Goal: Check status

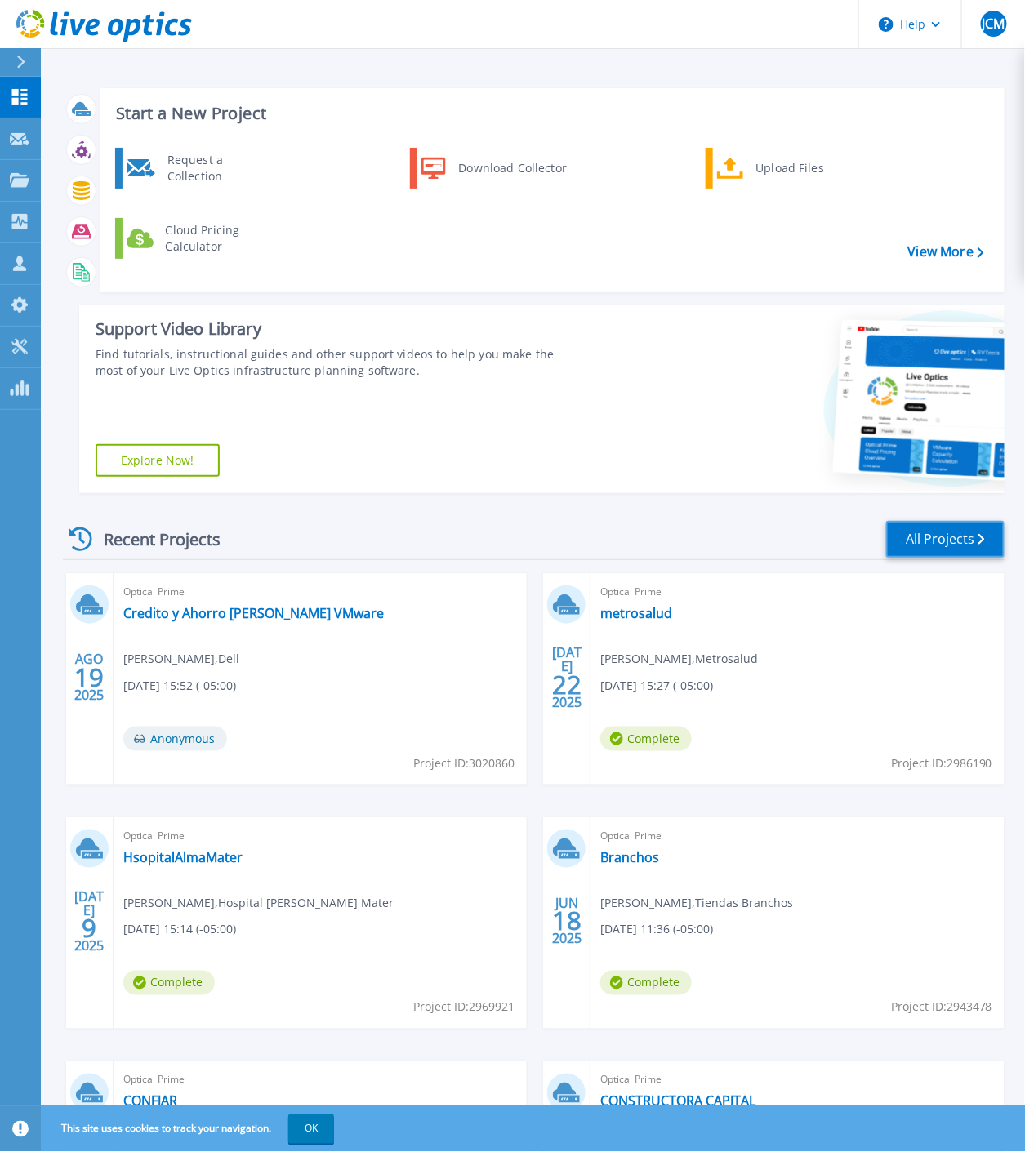
click at [958, 539] on link "All Projects" at bounding box center [945, 539] width 118 height 37
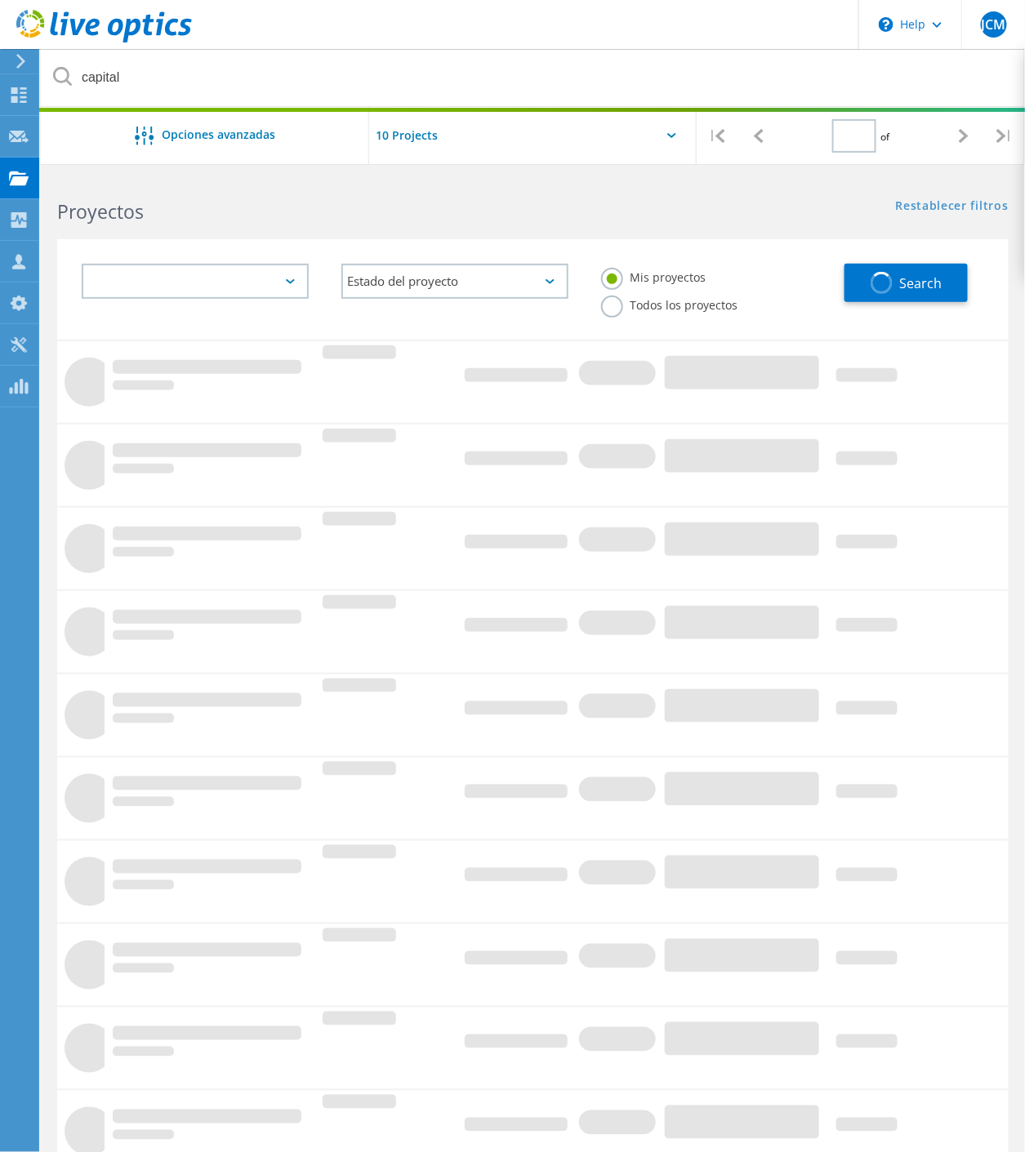
type input "1"
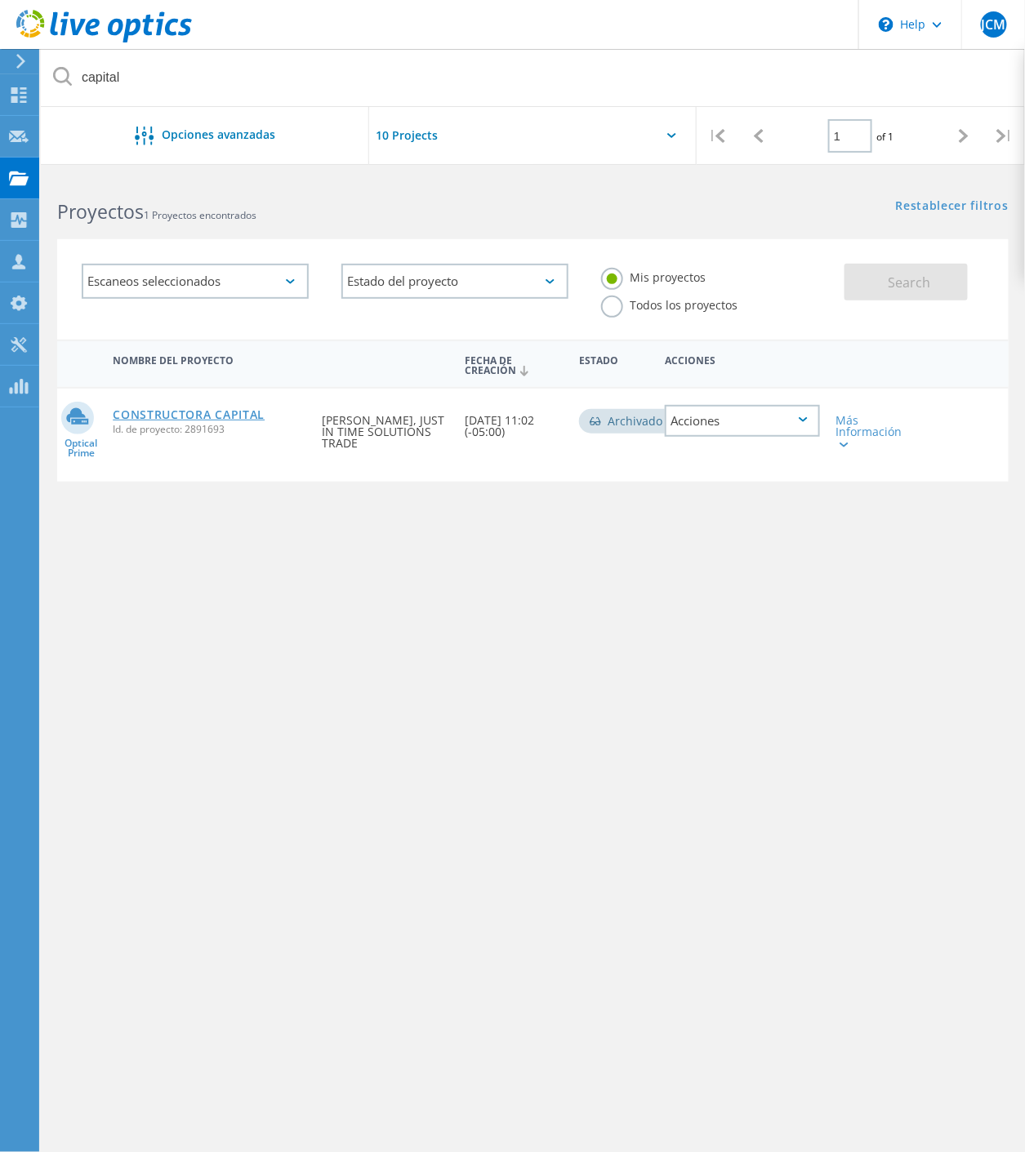
click at [158, 410] on link "CONSTRUCTORA CAPITAL" at bounding box center [189, 414] width 152 height 11
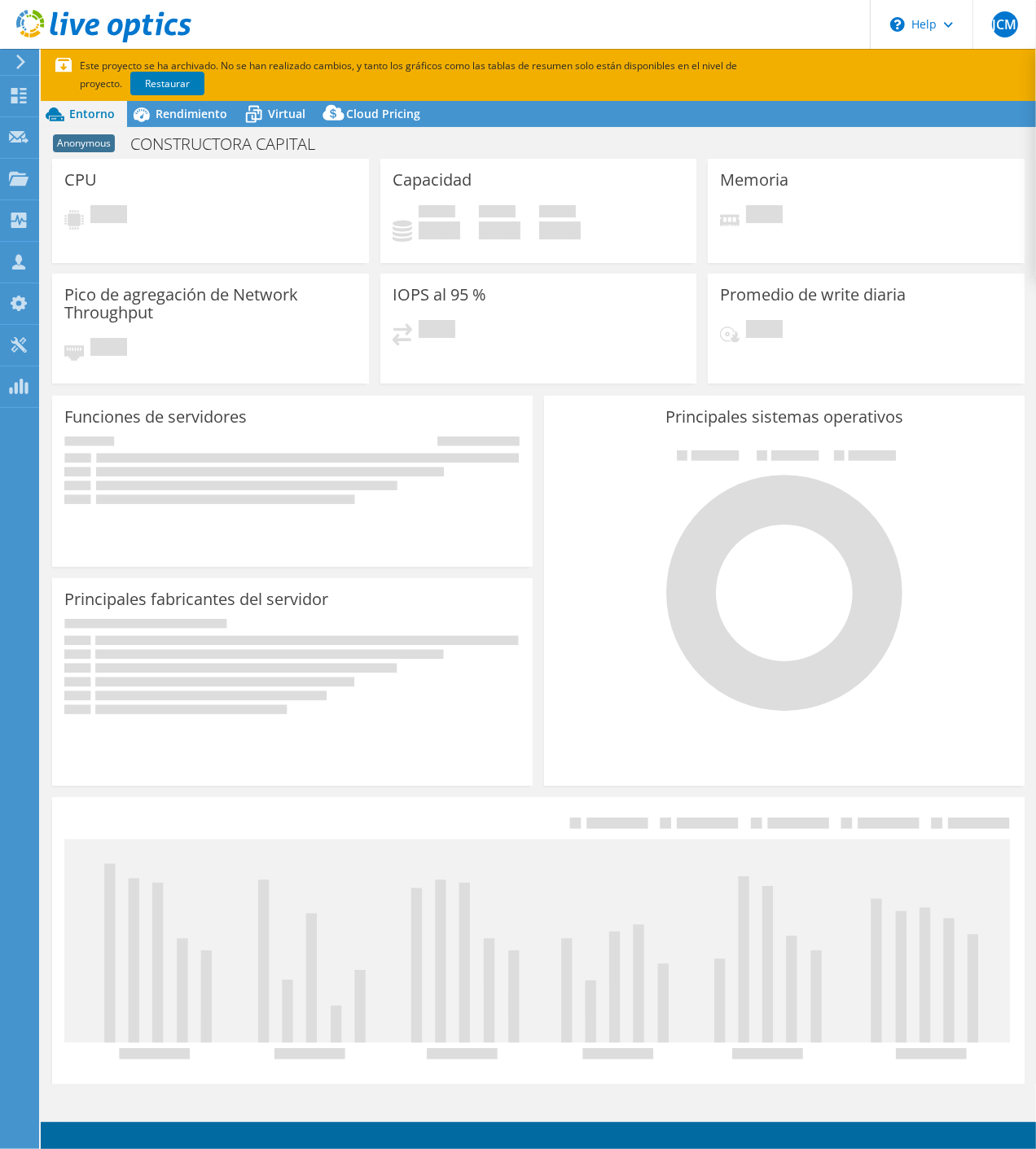
select select "USD"
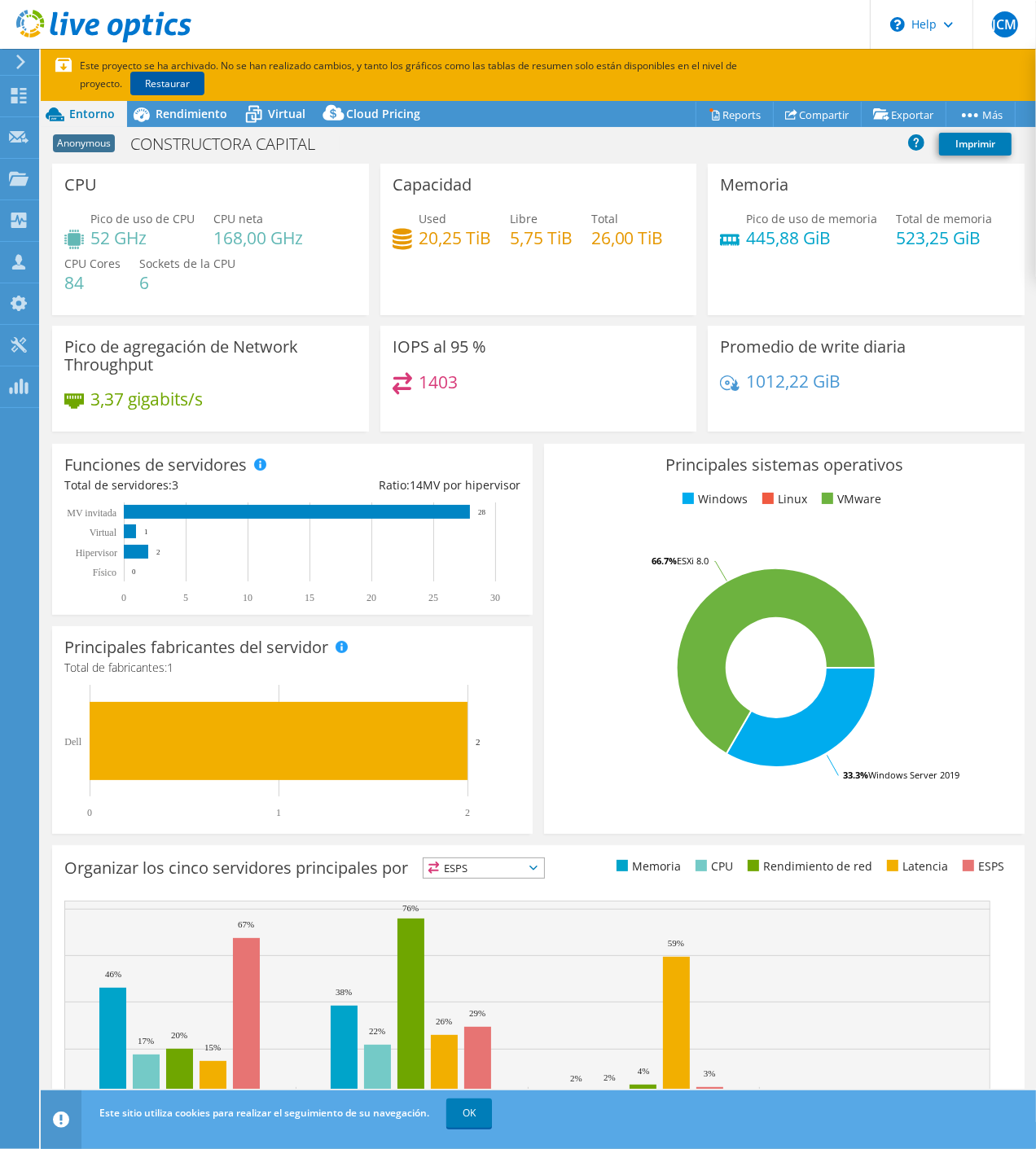
click at [131, 78] on link "Restaurar" at bounding box center [168, 84] width 74 height 24
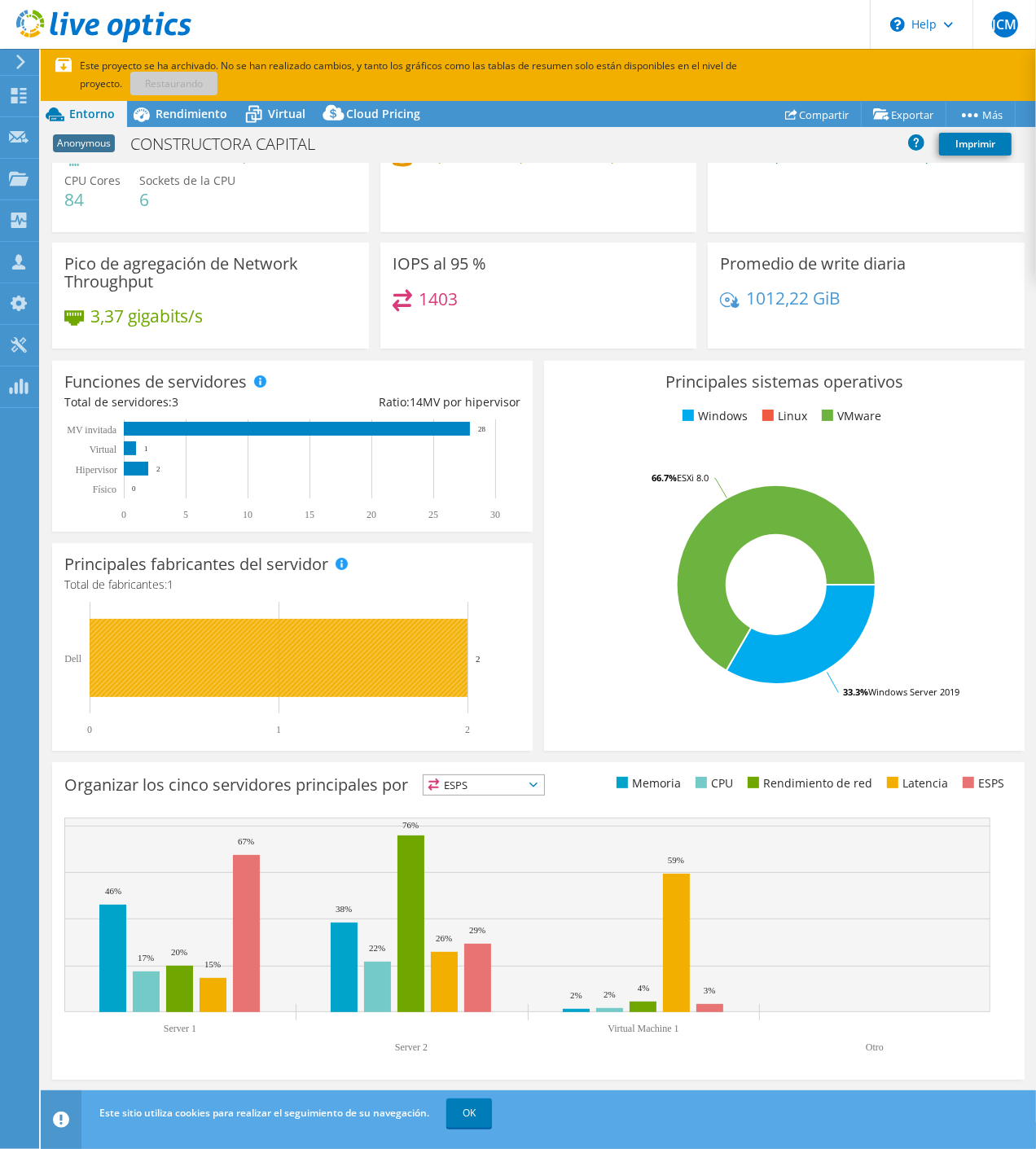
click at [387, 653] on rect at bounding box center [278, 658] width 378 height 78
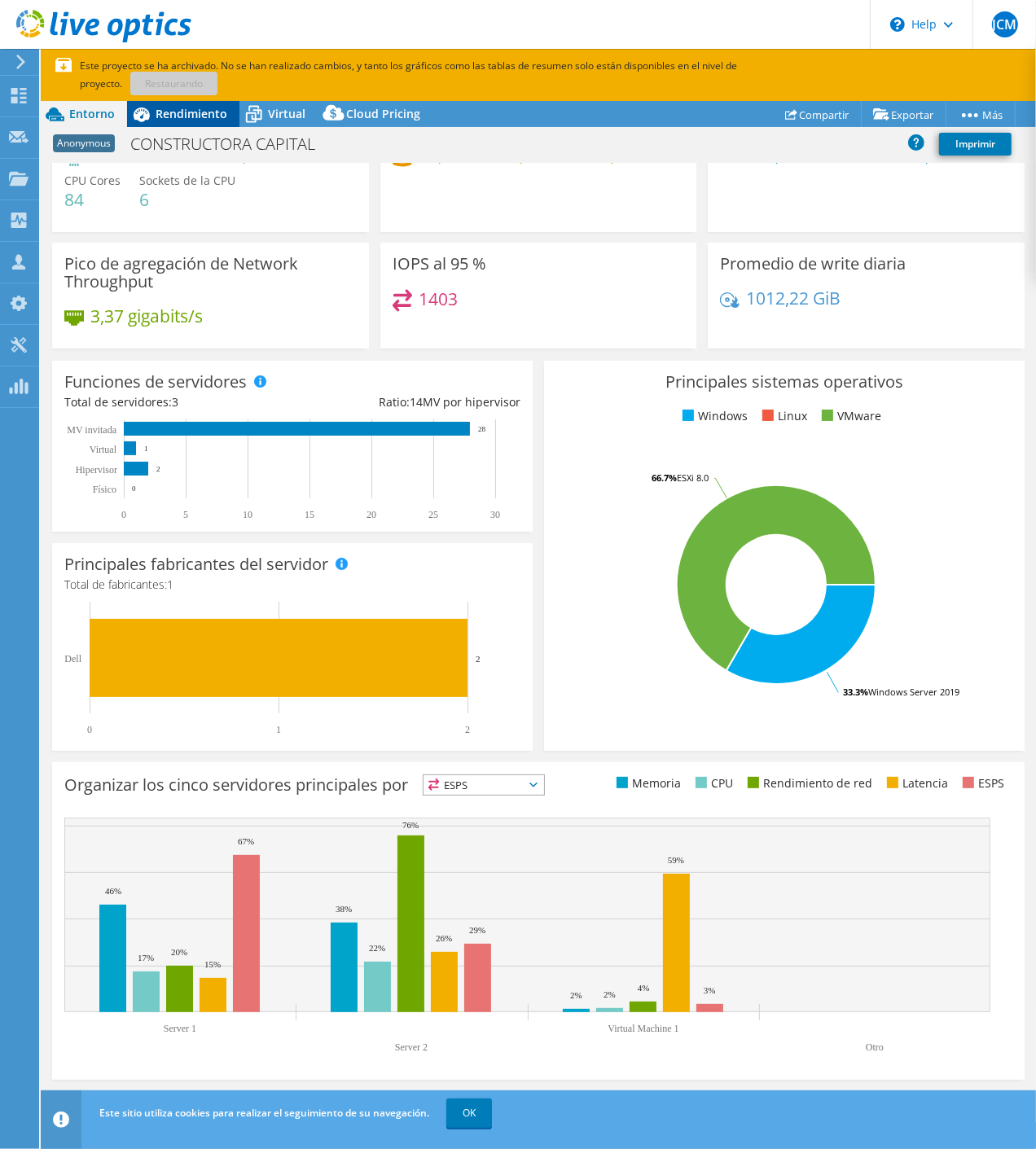
click at [191, 107] on span "Rendimiento" at bounding box center [191, 114] width 72 height 16
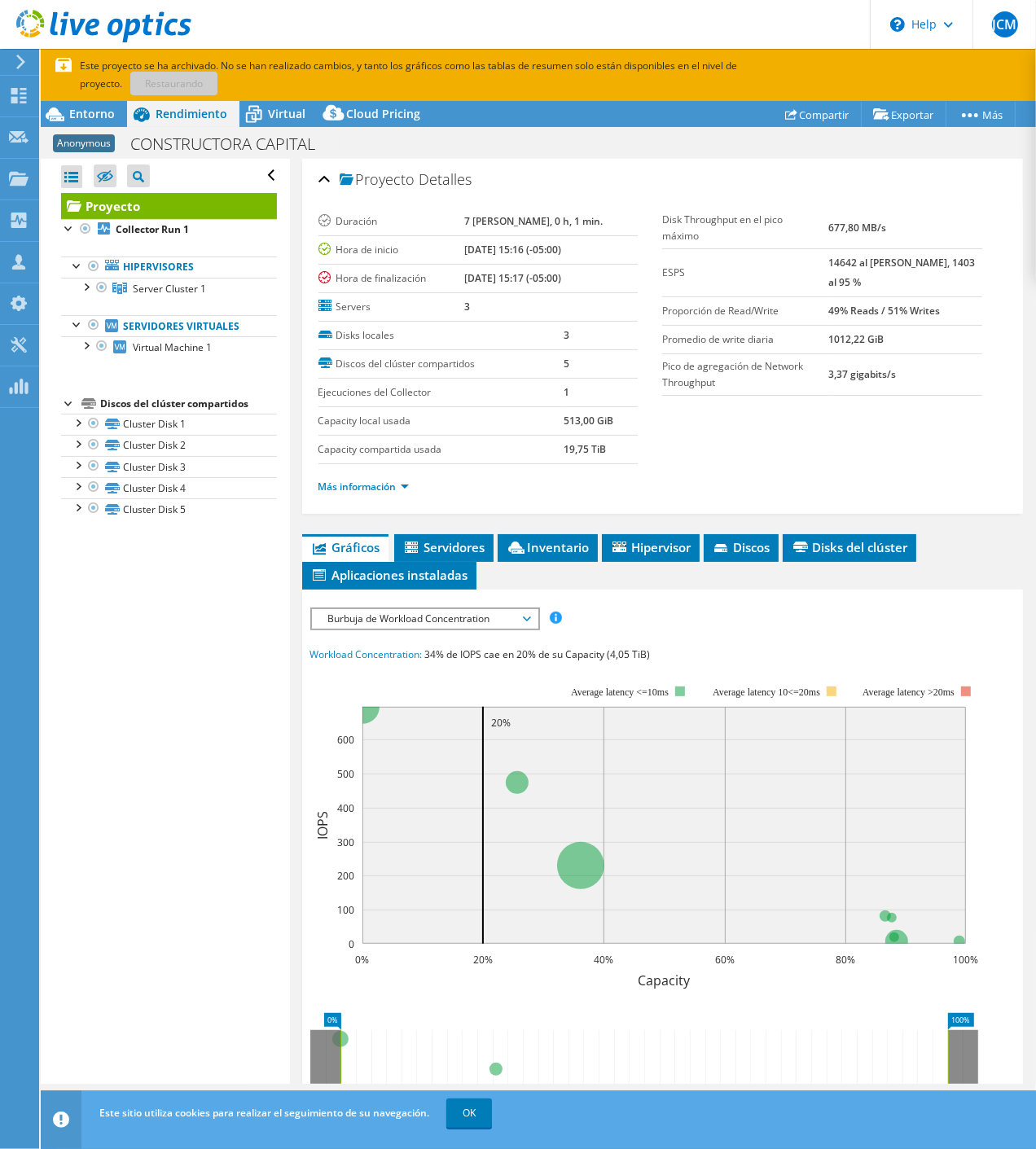
scroll to position [0, 0]
click at [552, 549] on span "Inventario" at bounding box center [547, 548] width 84 height 16
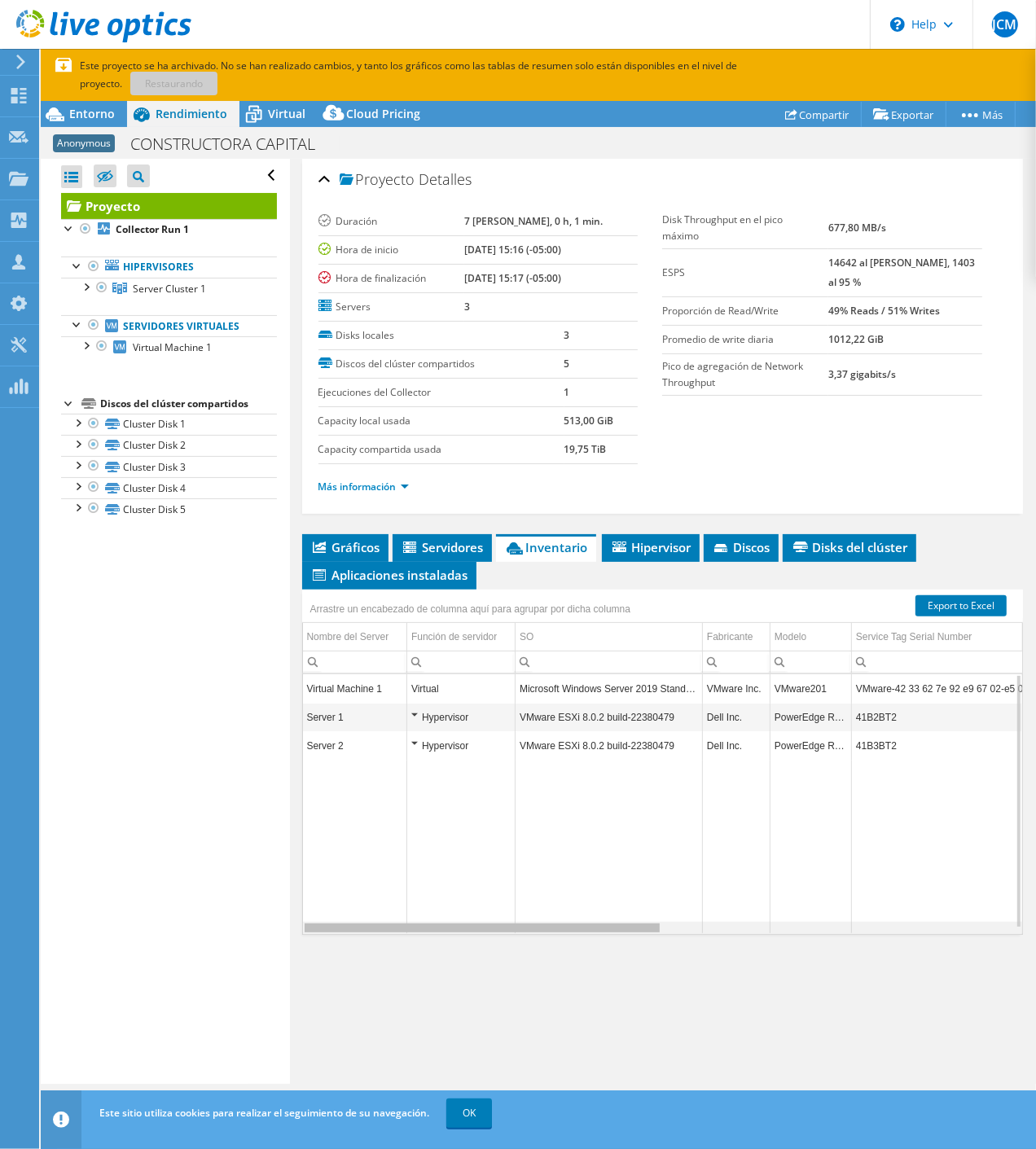
scroll to position [0, 34]
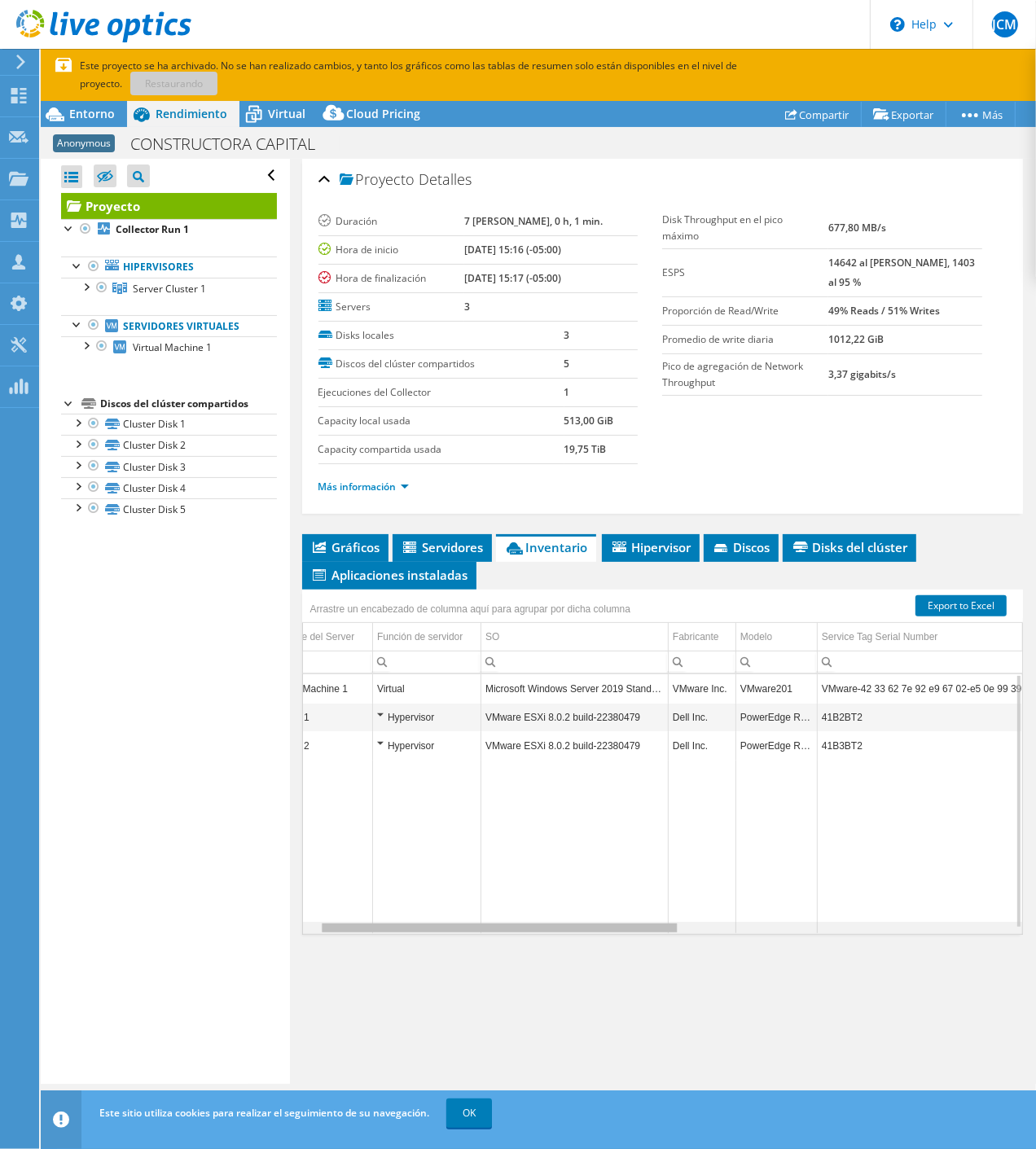
drag, startPoint x: 604, startPoint y: 930, endPoint x: 630, endPoint y: 930, distance: 26.0
click at [630, 930] on body "JCM Asociado de canal [PERSON_NAME] [PERSON_NAME][EMAIL_ADDRESS][DOMAIN_NAME] J…" at bounding box center [518, 574] width 1036 height 1149
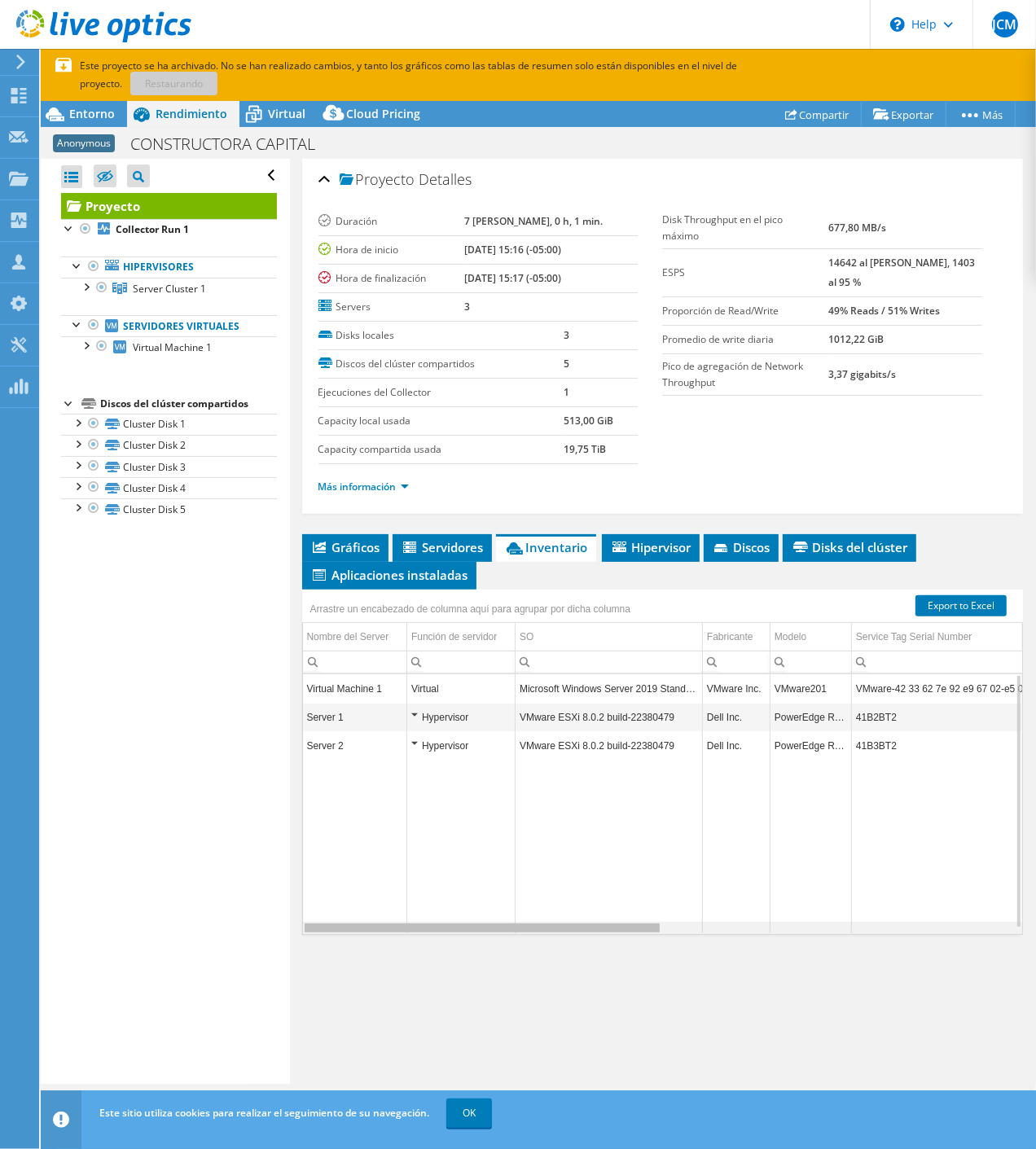
drag, startPoint x: 630, startPoint y: 930, endPoint x: 440, endPoint y: 902, distance: 192.1
click at [440, 902] on body "JCM Asociado de canal [PERSON_NAME] [PERSON_NAME][EMAIL_ADDRESS][DOMAIN_NAME] J…" at bounding box center [518, 574] width 1036 height 1149
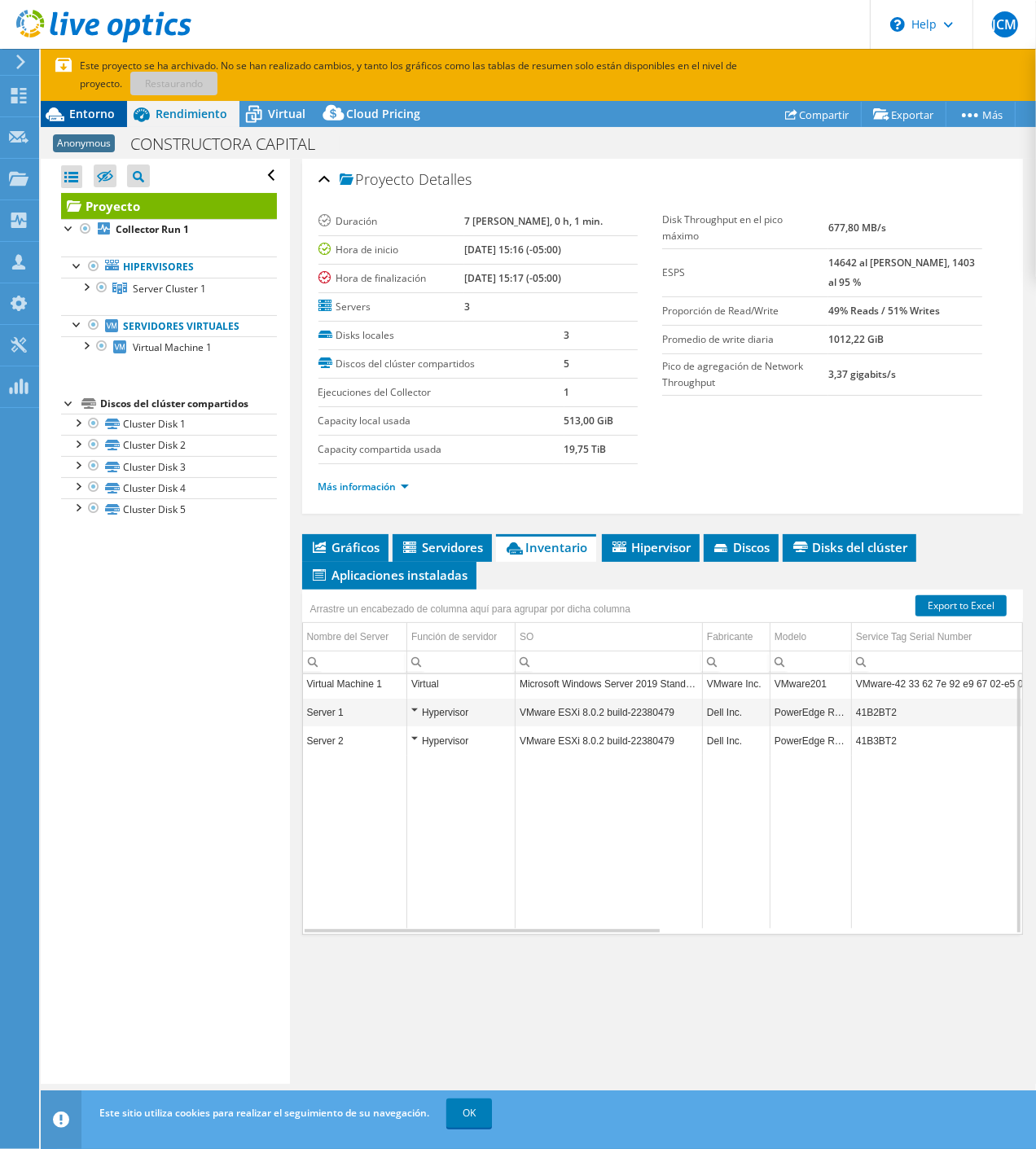
click at [91, 111] on span "Entorno" at bounding box center [92, 114] width 46 height 16
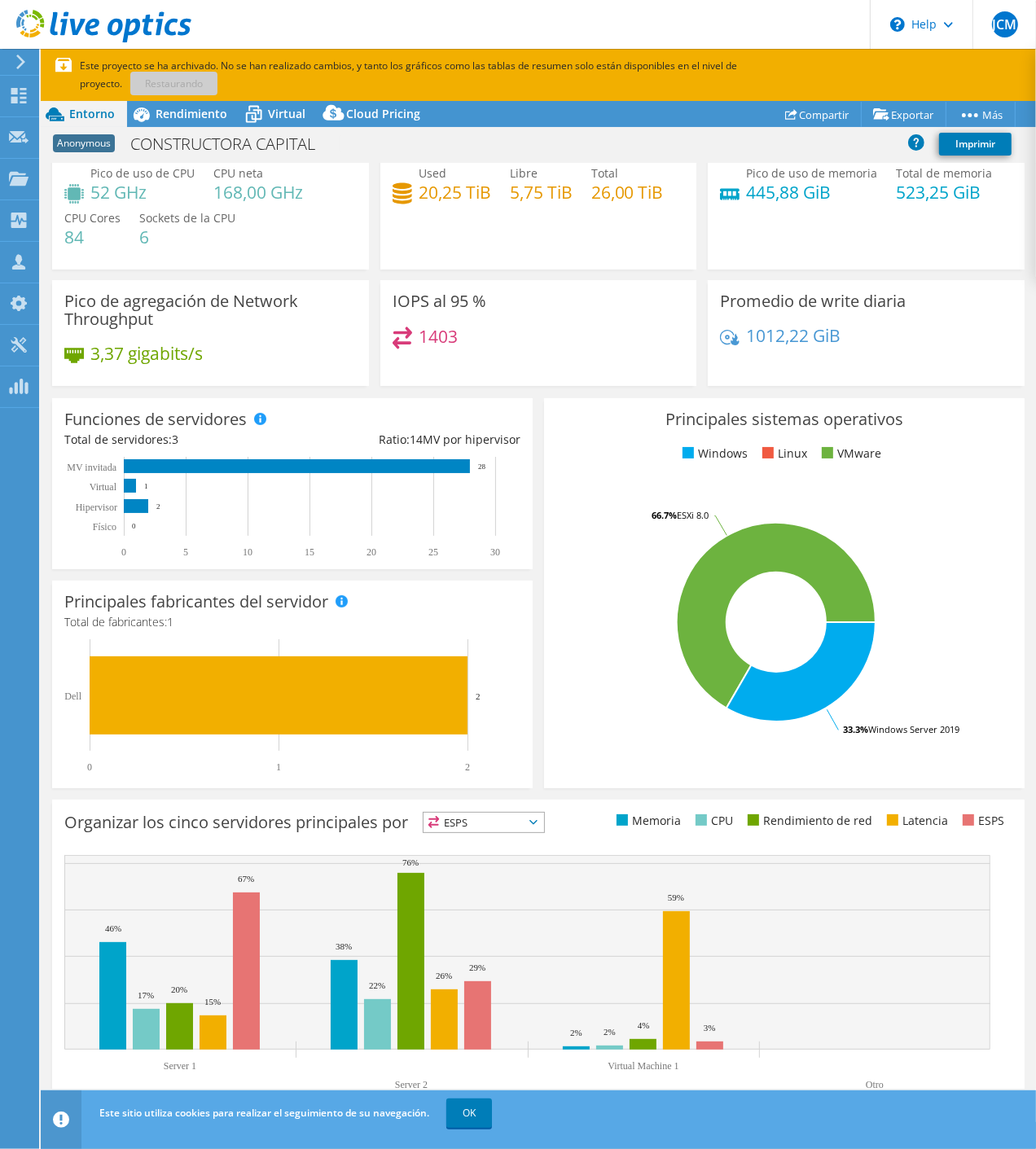
scroll to position [83, 0]
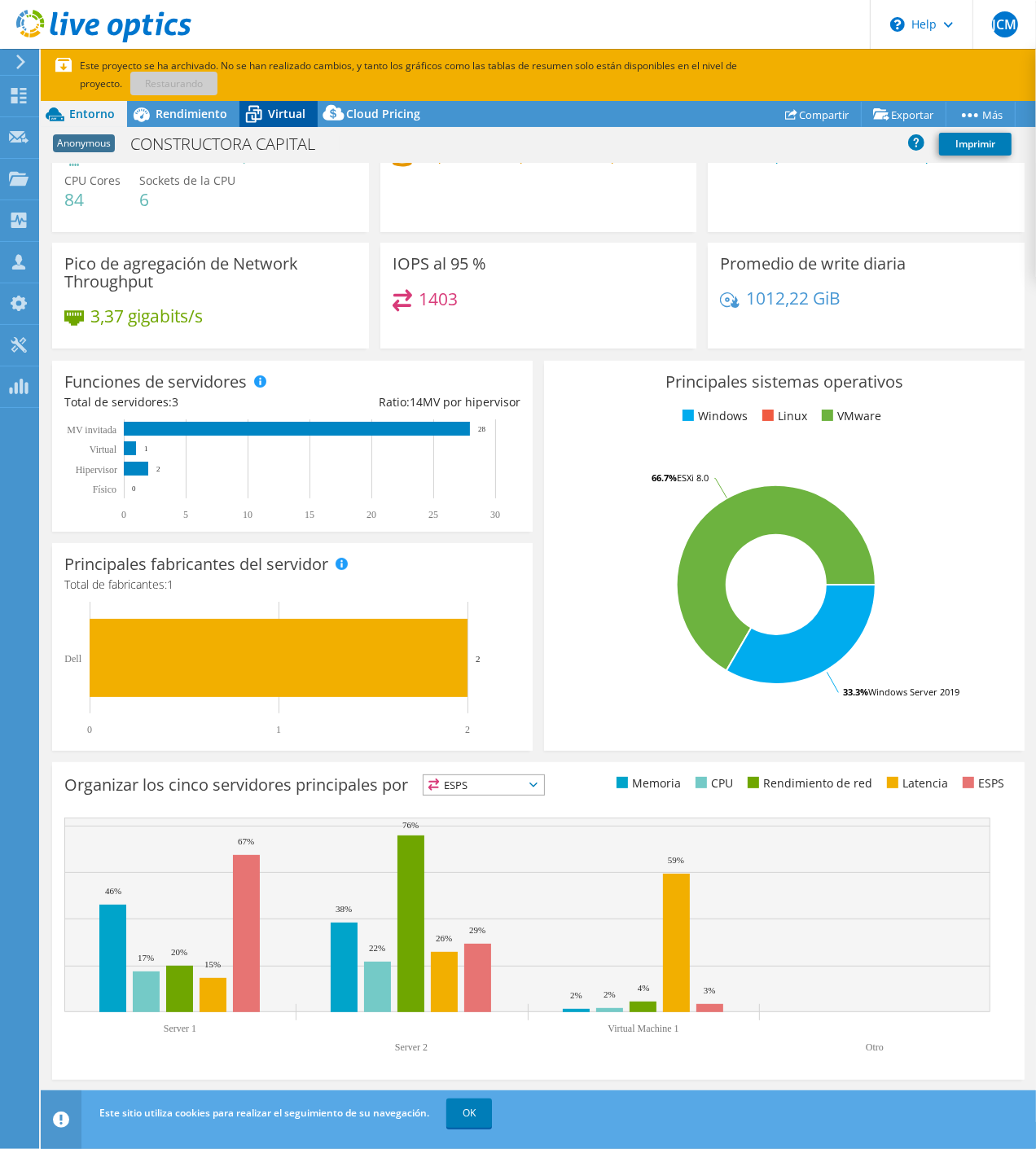
click at [270, 117] on span "Virtual" at bounding box center [287, 114] width 38 height 16
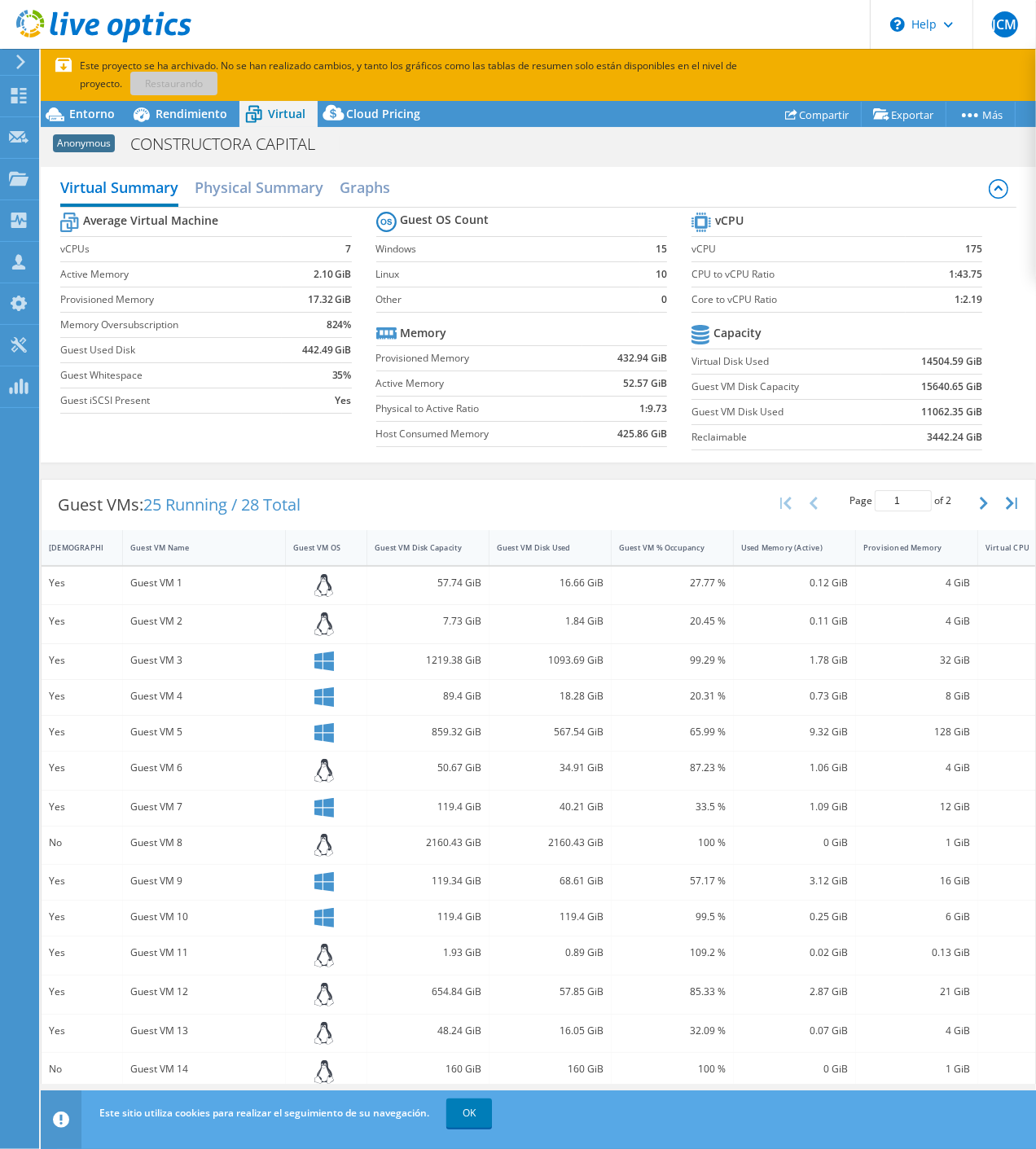
scroll to position [65, 0]
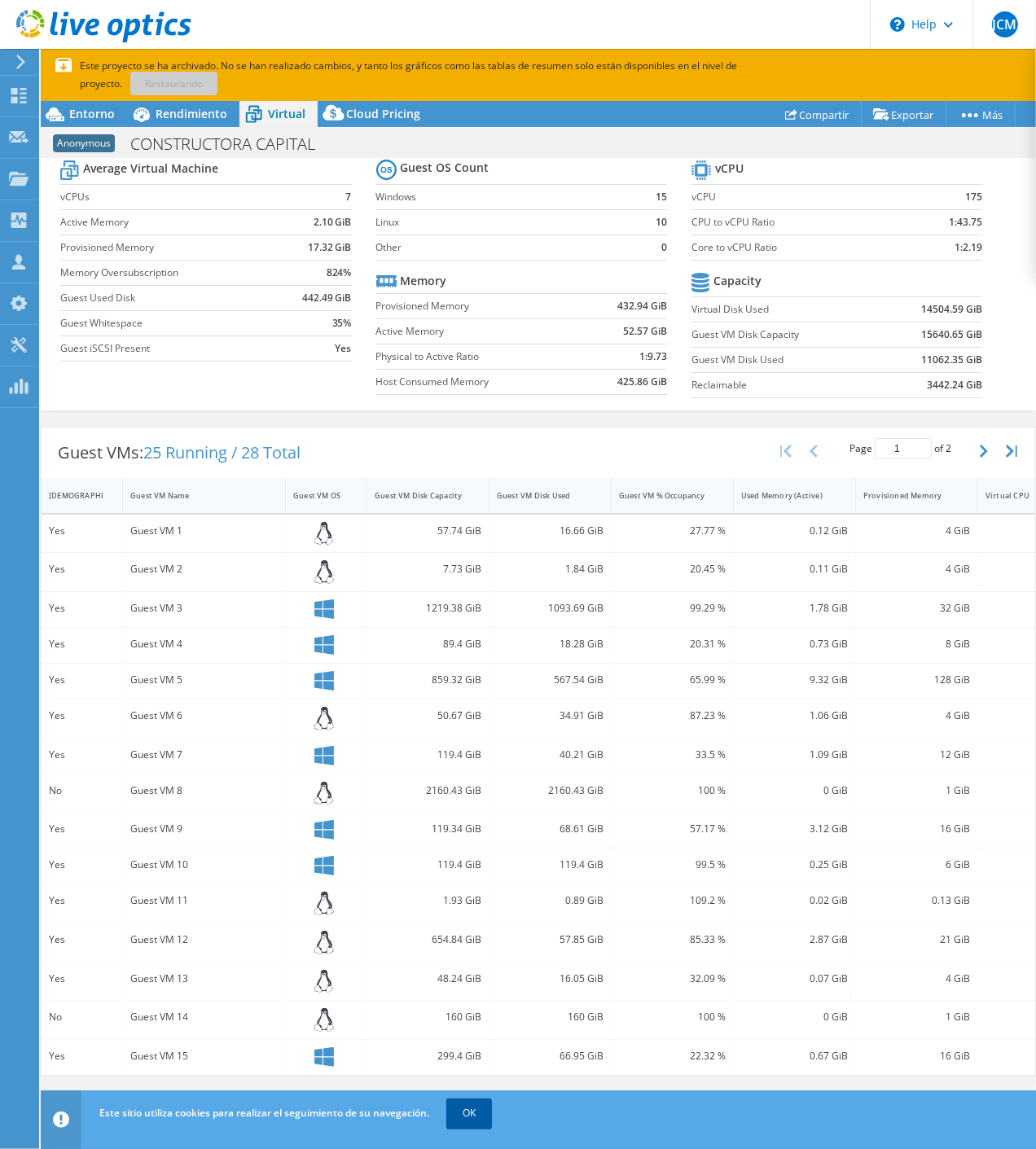
click at [478, 1113] on link "OK" at bounding box center [469, 1112] width 46 height 29
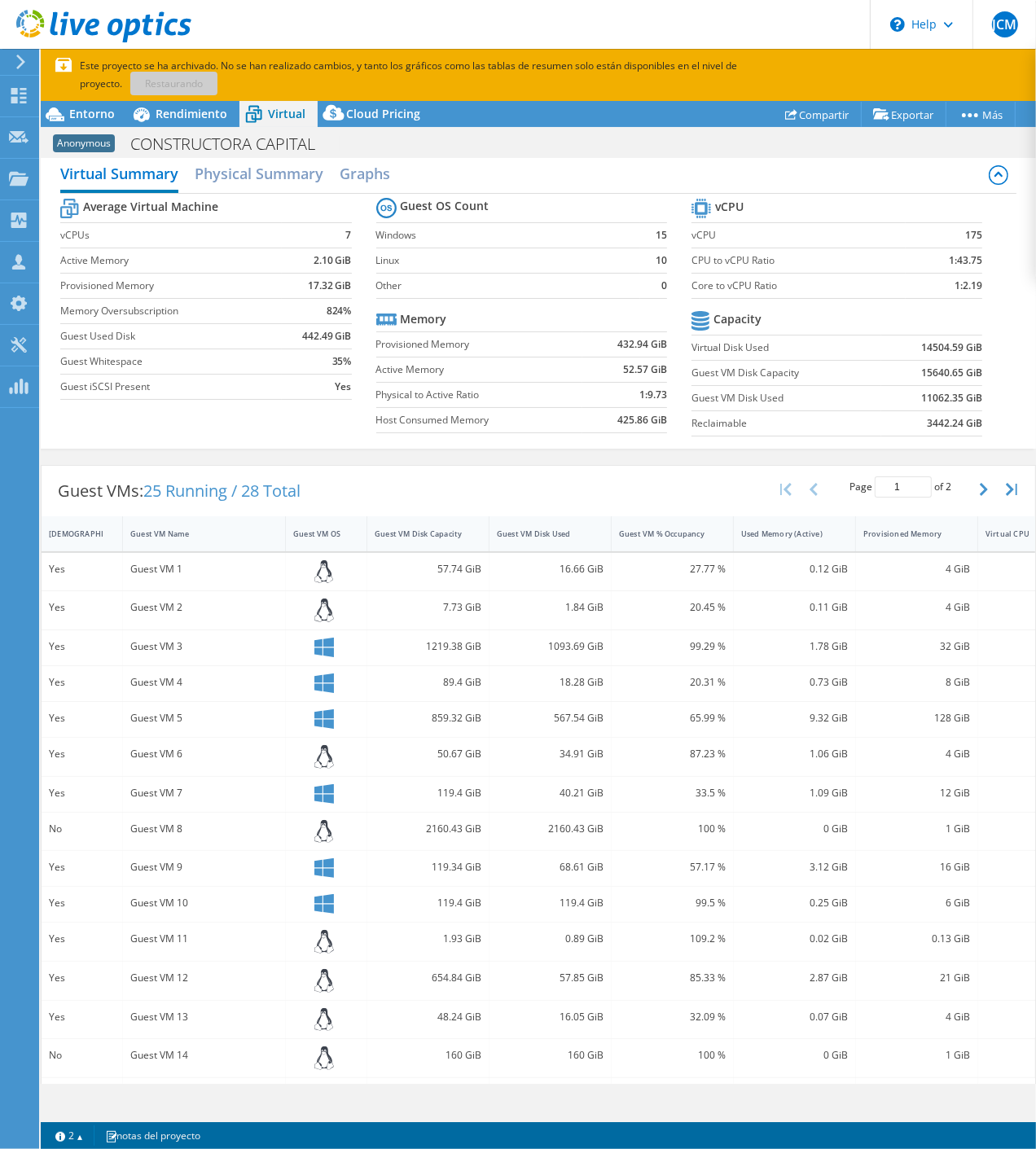
scroll to position [0, 0]
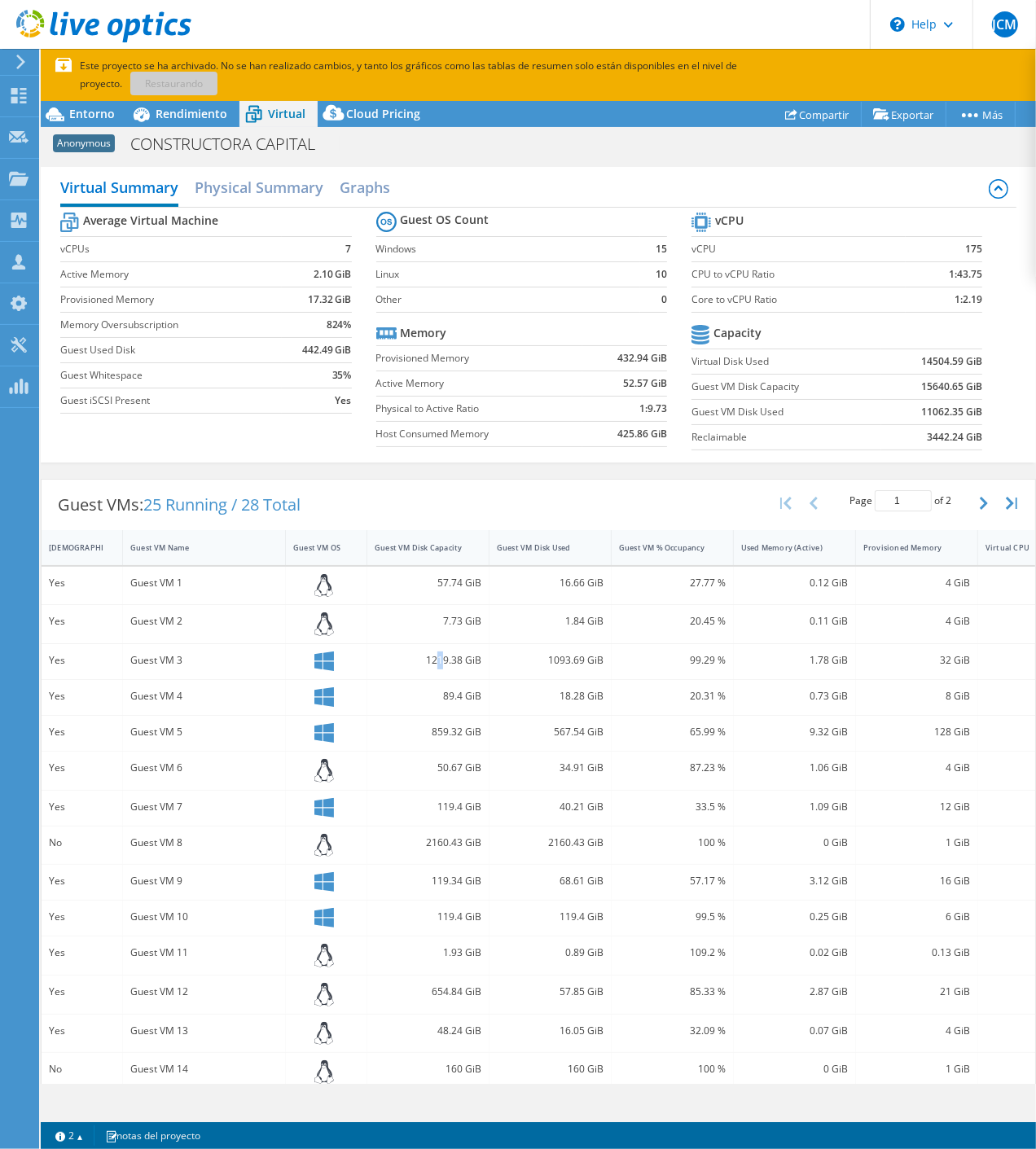
click at [444, 658] on div "1219.38 GiB" at bounding box center [428, 660] width 107 height 18
click at [448, 664] on div "1219.38 GiB" at bounding box center [428, 660] width 107 height 18
drag, startPoint x: 432, startPoint y: 656, endPoint x: 445, endPoint y: 659, distance: 13.3
click at [445, 659] on div "1219.38 GiB" at bounding box center [428, 660] width 107 height 18
drag, startPoint x: 432, startPoint y: 840, endPoint x: 453, endPoint y: 839, distance: 21.0
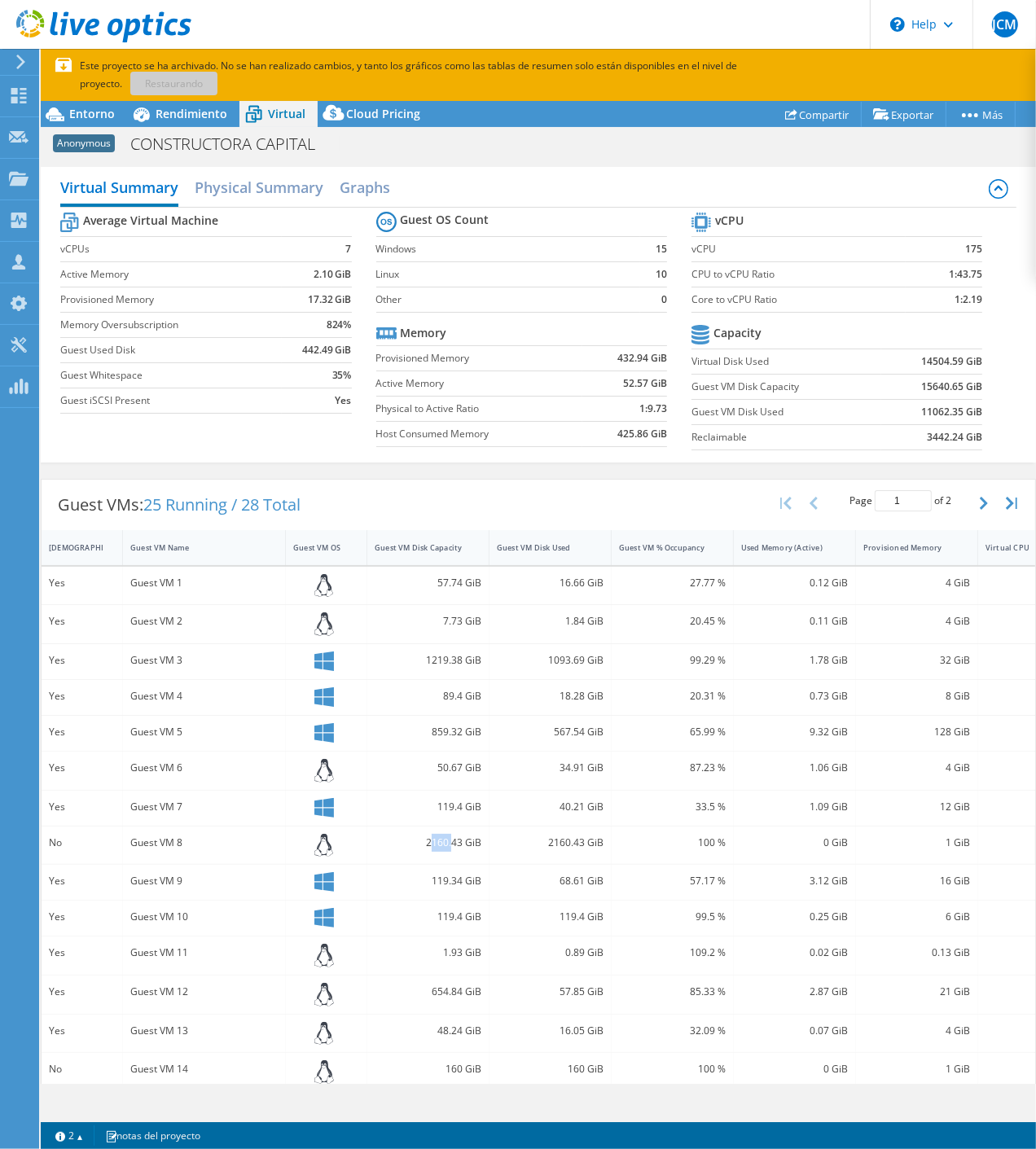
click at [453, 839] on div "2160.43 GiB" at bounding box center [428, 843] width 107 height 18
click at [979, 498] on icon "button" at bounding box center [983, 503] width 8 height 13
type input "2"
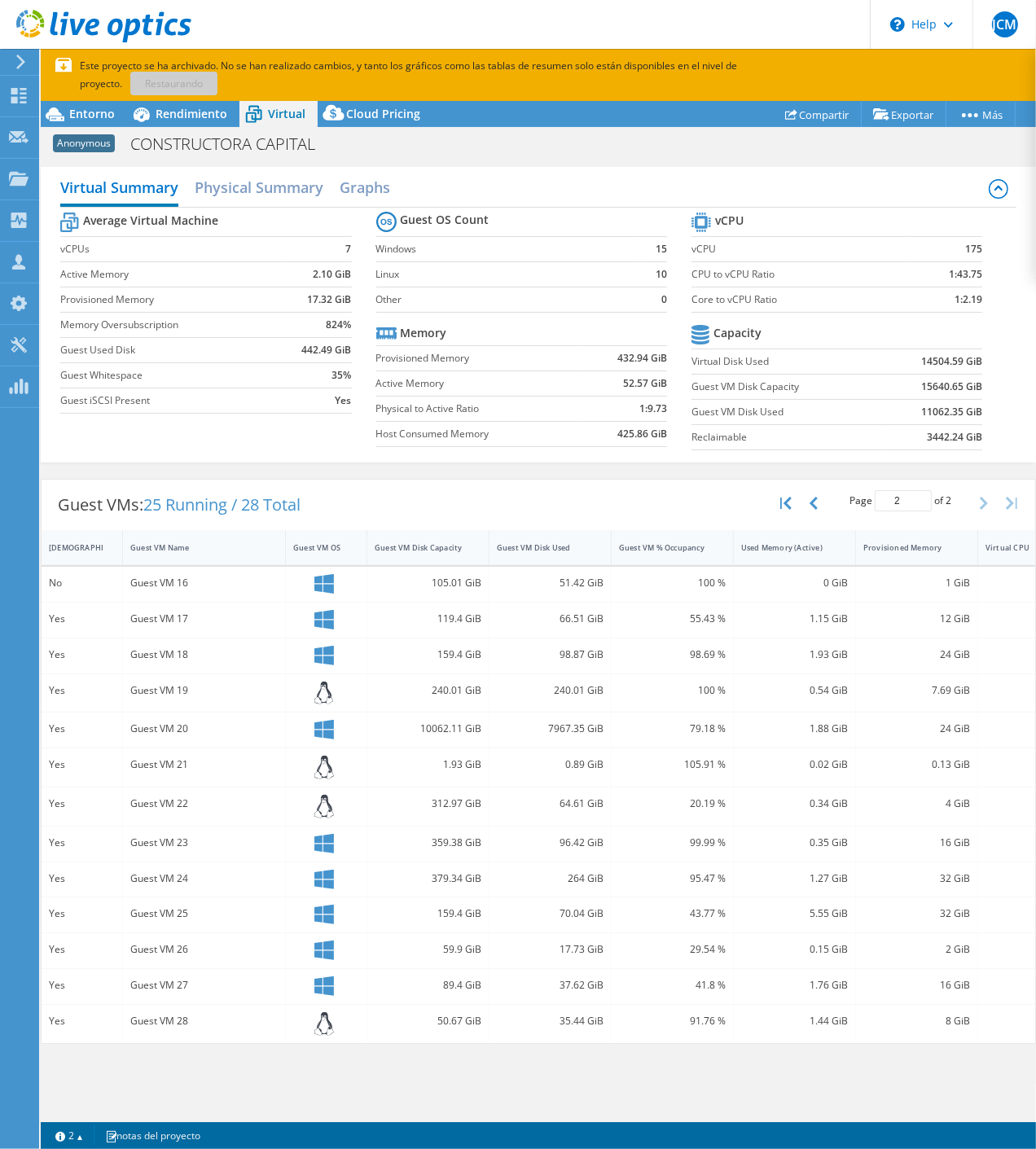
click at [435, 730] on div "10062.11 GiB" at bounding box center [428, 729] width 107 height 18
click at [71, 106] on span "Entorno" at bounding box center [92, 114] width 46 height 16
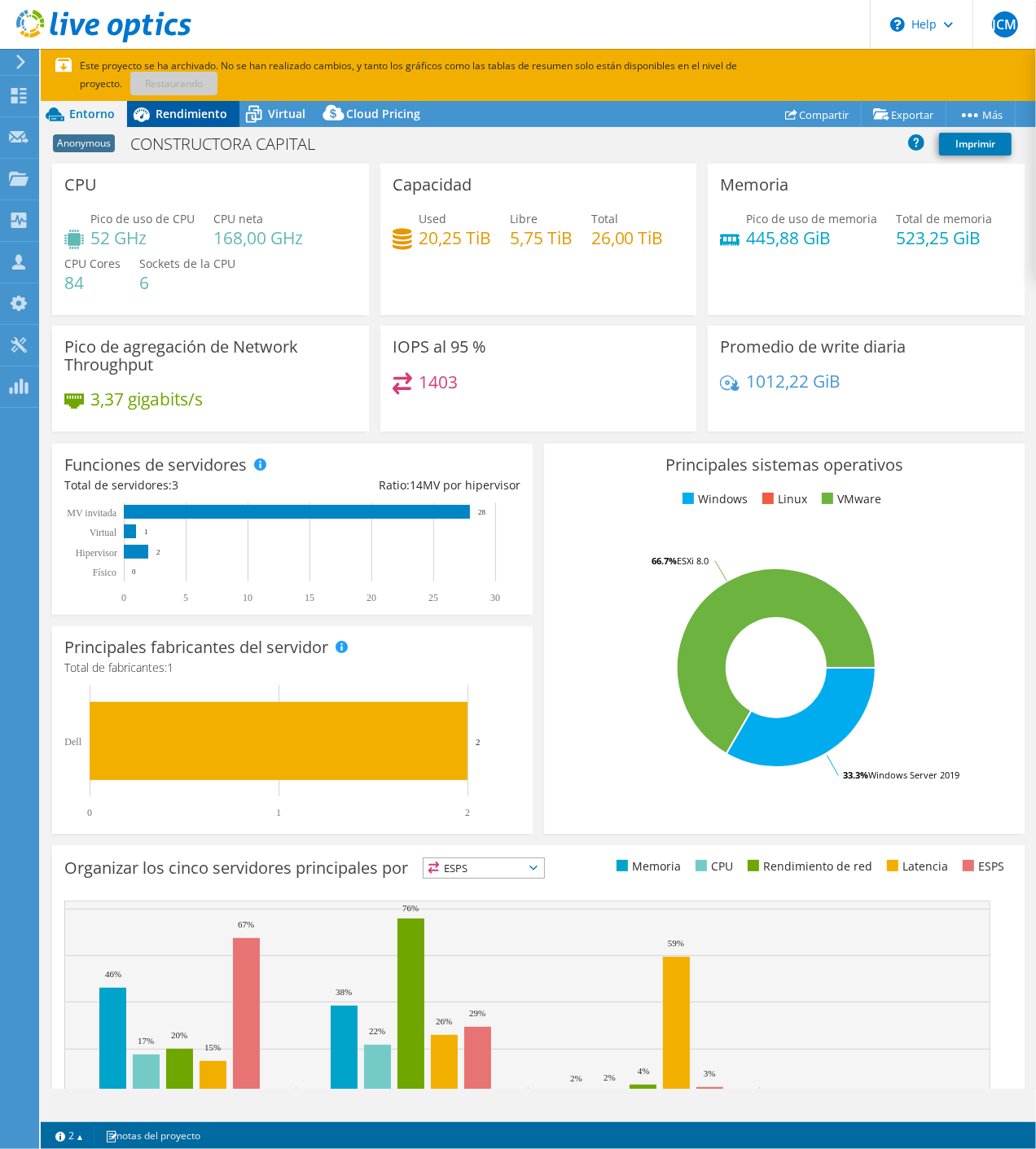
click at [196, 117] on span "Rendimiento" at bounding box center [191, 114] width 72 height 16
